Goal: Task Accomplishment & Management: Manage account settings

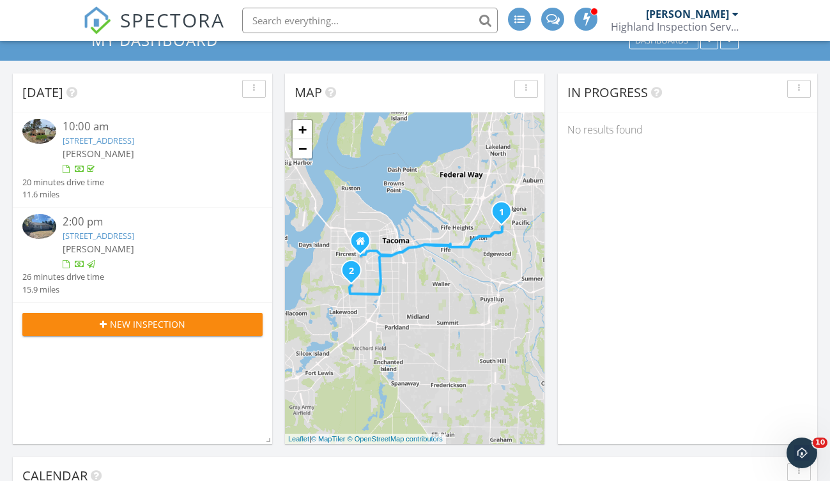
scroll to position [24, 0]
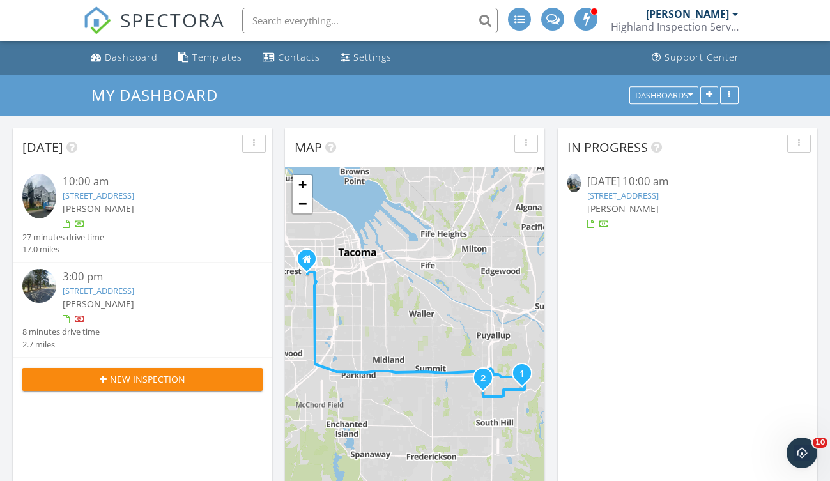
click at [134, 194] on link "[STREET_ADDRESS]" at bounding box center [99, 195] width 72 height 11
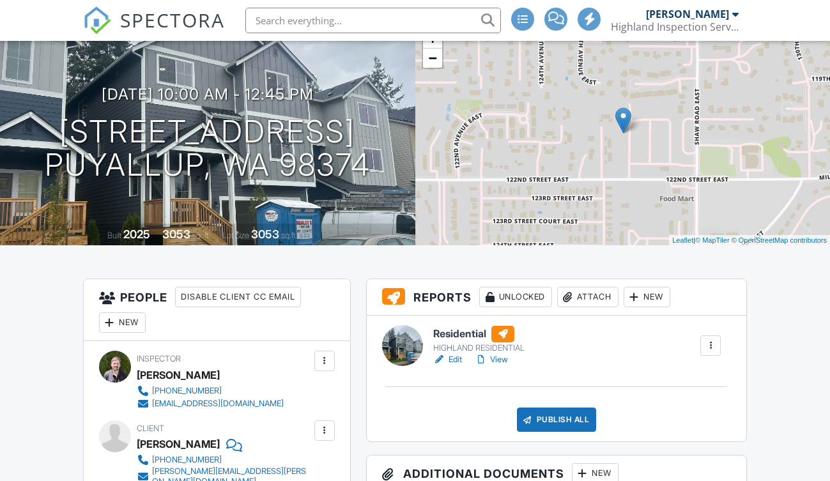
click at [456, 358] on link "Edit" at bounding box center [447, 359] width 29 height 13
